Goal: Find specific page/section: Find specific page/section

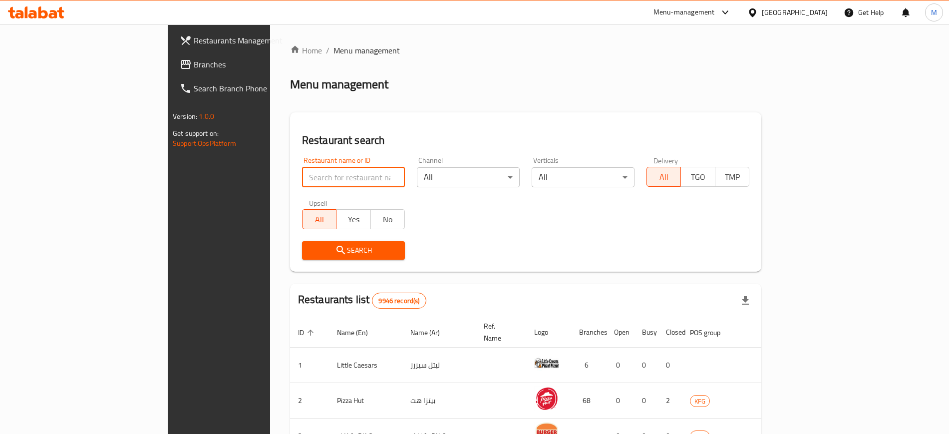
click at [302, 169] on input "search" at bounding box center [353, 177] width 103 height 20
click at [302, 186] on input "search" at bounding box center [353, 177] width 103 height 20
